Goal: Check status: Check status

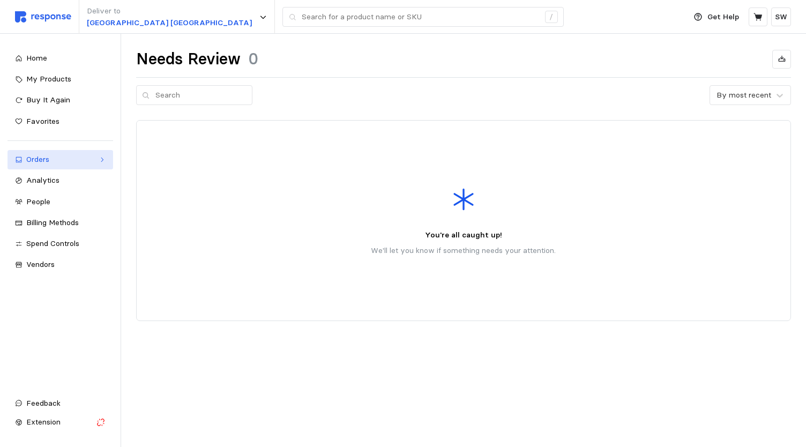
click at [79, 160] on div "Orders" at bounding box center [60, 160] width 68 height 12
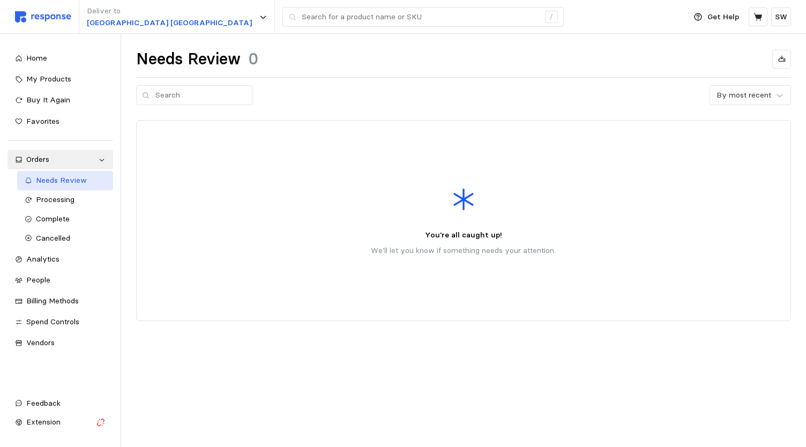
click at [55, 181] on span "Needs Review" at bounding box center [61, 180] width 51 height 10
click at [83, 196] on div "Processing" at bounding box center [71, 200] width 70 height 12
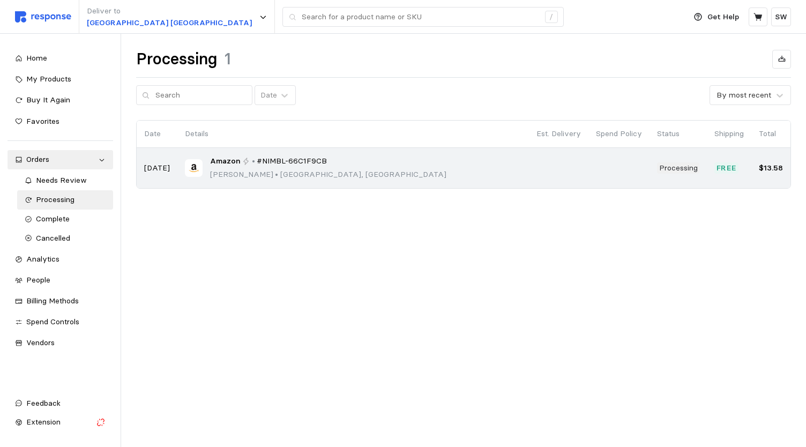
click at [323, 164] on div "Amazon • #NIMBL-66C1F9CB [PERSON_NAME] • [GEOGRAPHIC_DATA], [GEOGRAPHIC_DATA]" at bounding box center [353, 167] width 336 height 25
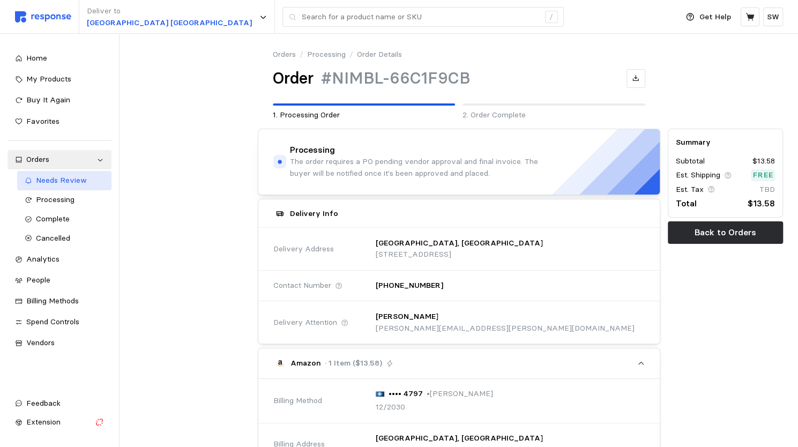
click at [96, 181] on div "Needs Review" at bounding box center [70, 181] width 69 height 12
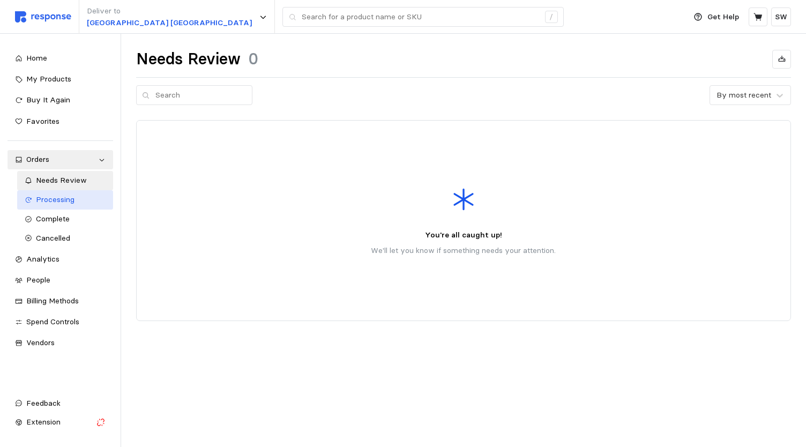
click at [53, 198] on span "Processing" at bounding box center [55, 199] width 39 height 10
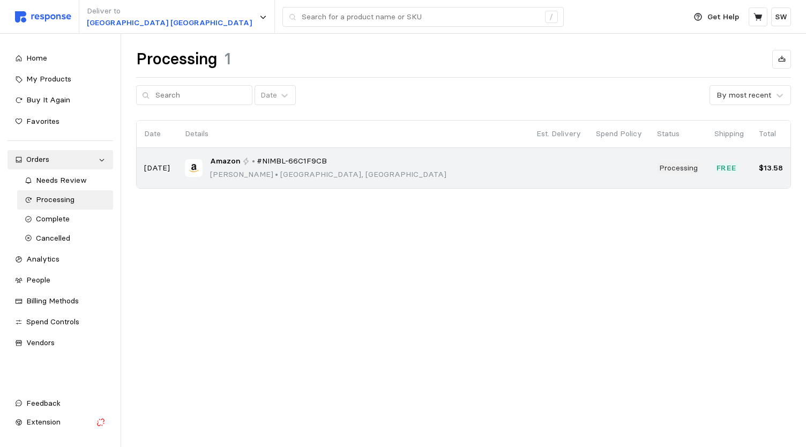
click at [410, 166] on div "Amazon • #NIMBL-66C1F9CB [PERSON_NAME] • [GEOGRAPHIC_DATA], [GEOGRAPHIC_DATA]" at bounding box center [353, 167] width 336 height 25
